Goal: Navigation & Orientation: Find specific page/section

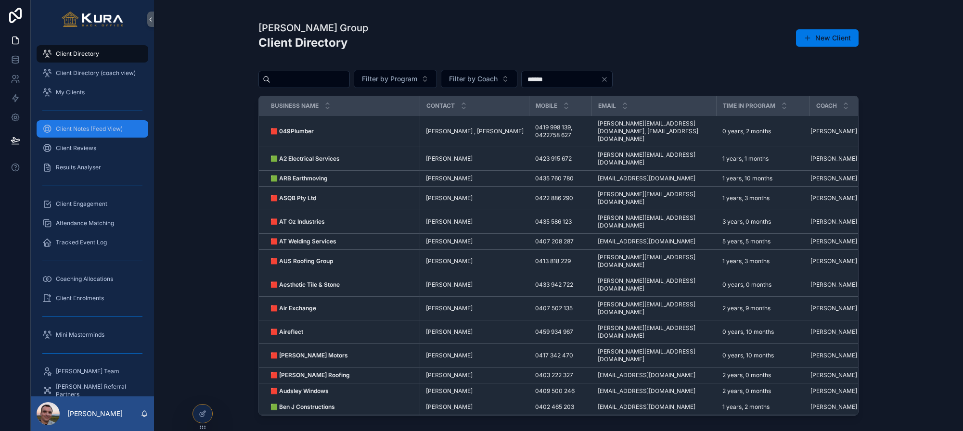
click at [81, 132] on span "Client Notes (Feed View)" at bounding box center [89, 129] width 67 height 8
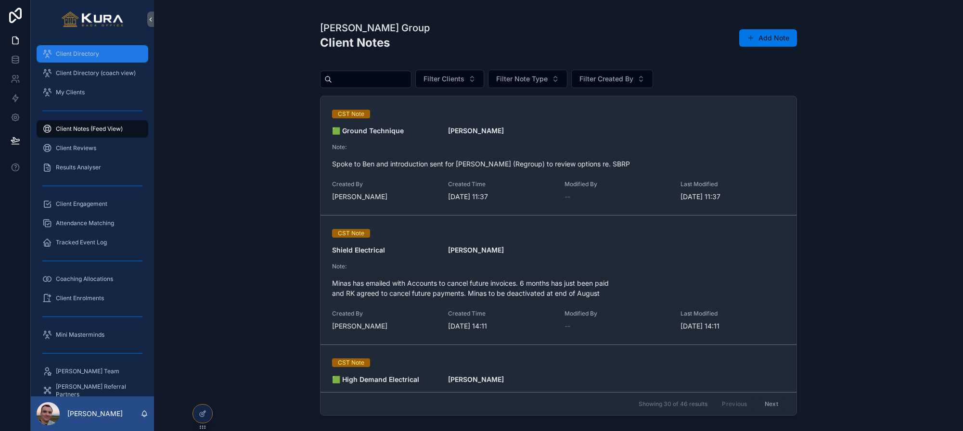
click at [68, 45] on link "Client Directory" at bounding box center [93, 53] width 112 height 17
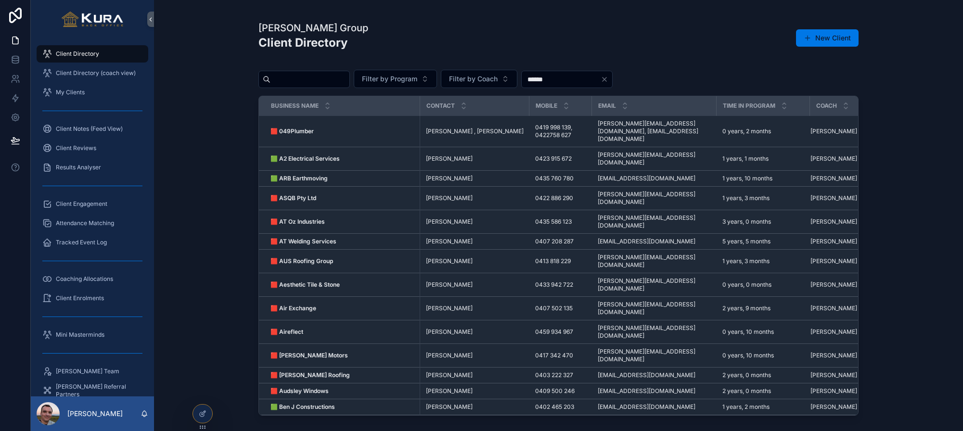
click at [210, 125] on div "[PERSON_NAME] Group Client Directory New Client Filter by Program Filter by Coa…" at bounding box center [558, 215] width 809 height 431
click at [781, 109] on icon "scrollable content" at bounding box center [784, 108] width 6 height 6
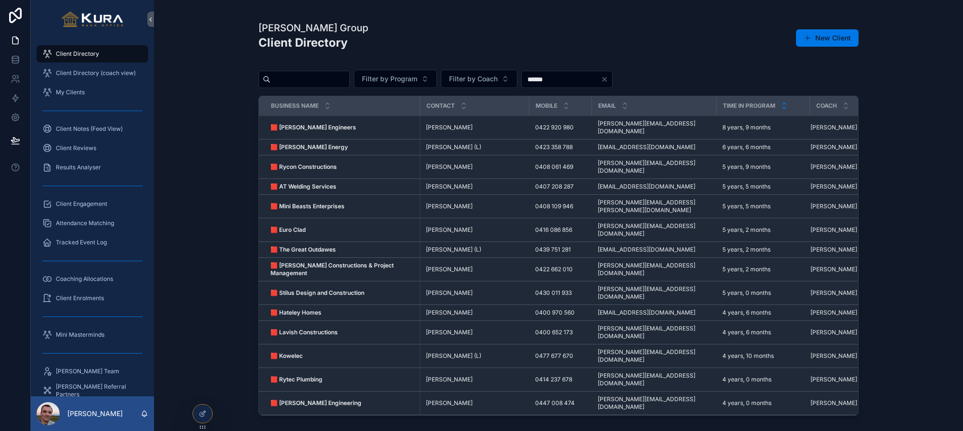
click at [781, 102] on icon "scrollable content" at bounding box center [784, 104] width 6 height 6
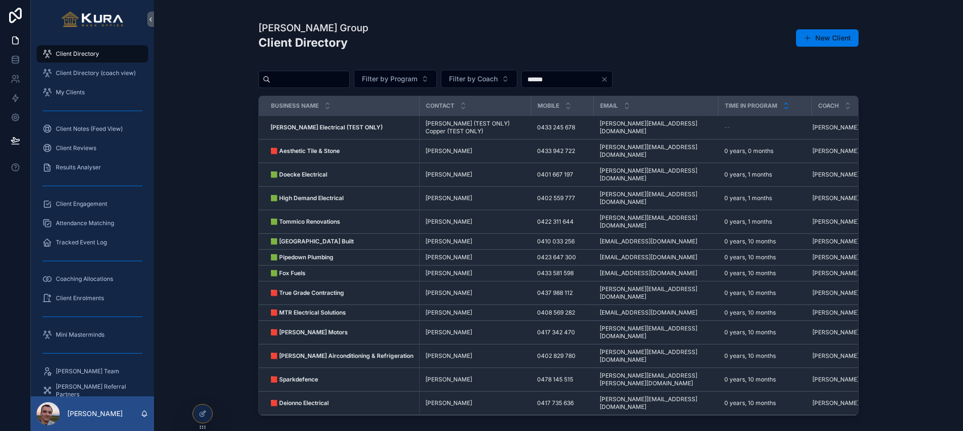
click at [783, 110] on icon "scrollable content" at bounding box center [786, 108] width 6 height 6
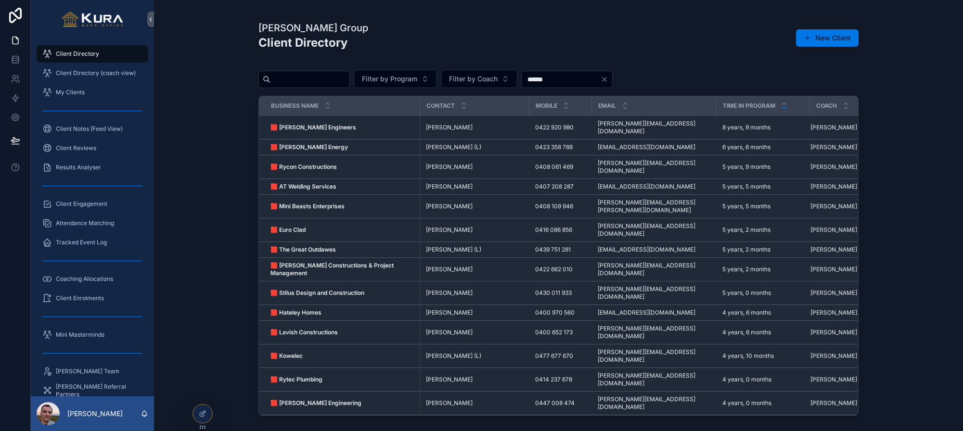
click at [189, 182] on div "[PERSON_NAME] Group Client Directory New Client Filter by Program Filter by Coa…" at bounding box center [558, 215] width 809 height 431
click at [328, 109] on icon "scrollable content" at bounding box center [327, 108] width 6 height 6
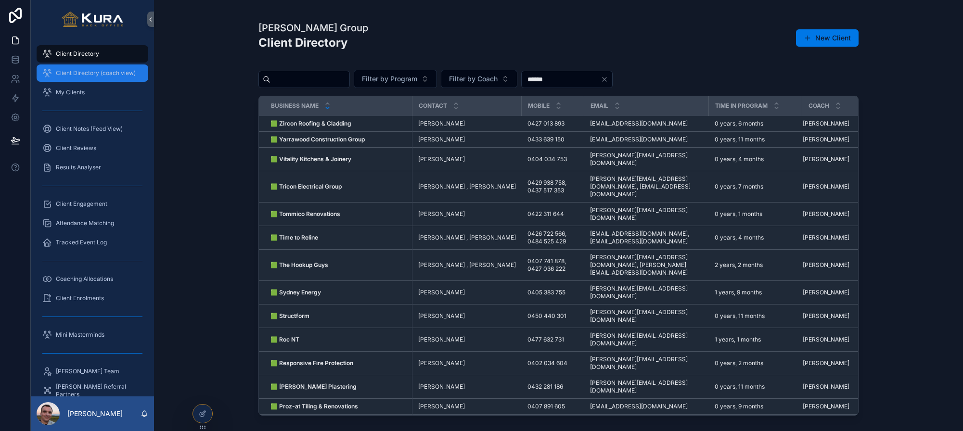
click at [66, 66] on div "Client Directory (coach view)" at bounding box center [92, 72] width 100 height 15
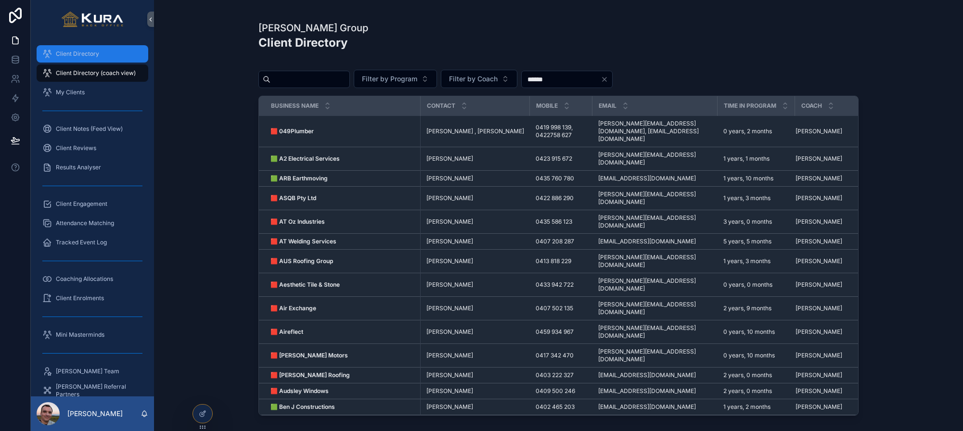
click at [69, 53] on span "Client Directory" at bounding box center [77, 54] width 43 height 8
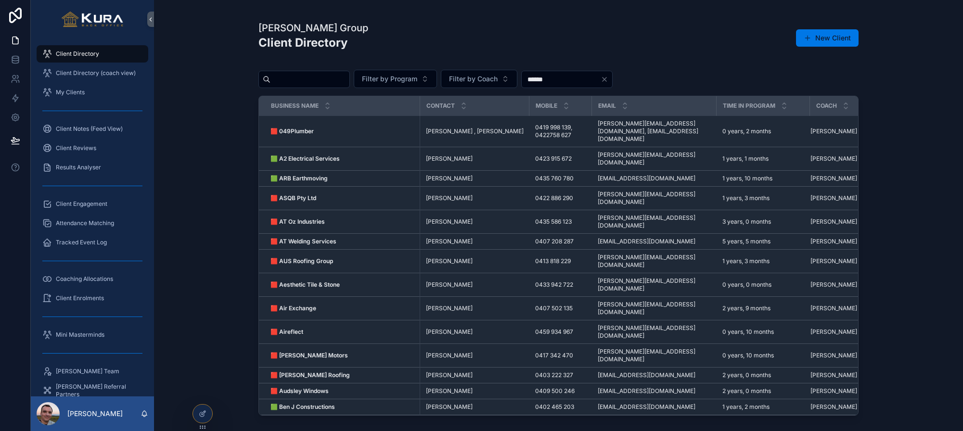
click at [69, 53] on span "Client Directory" at bounding box center [77, 54] width 43 height 8
click at [232, 128] on div "[PERSON_NAME] Group Client Directory New Client Filter by Program Filter by Coa…" at bounding box center [558, 215] width 809 height 431
click at [194, 235] on div "[PERSON_NAME] Group Client Directory New Client Filter by Program Filter by Coa…" at bounding box center [558, 215] width 809 height 431
